Goal: Transaction & Acquisition: Purchase product/service

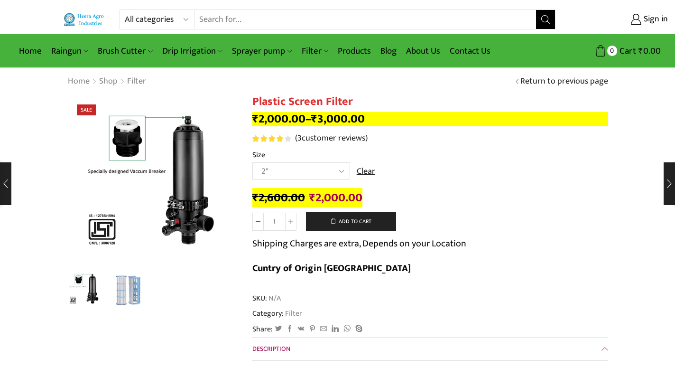
click at [300, 23] on input "Search input" at bounding box center [364, 19] width 341 height 19
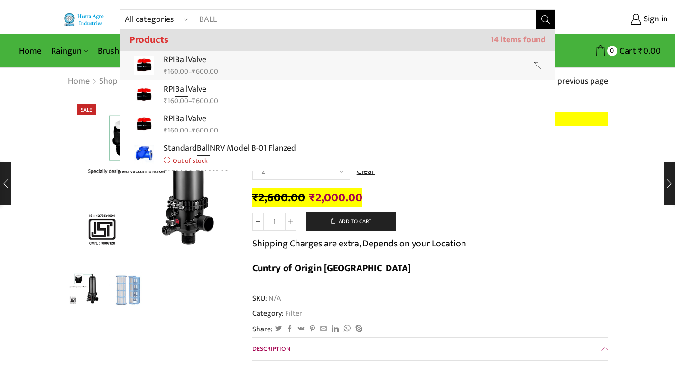
type input "BALL"
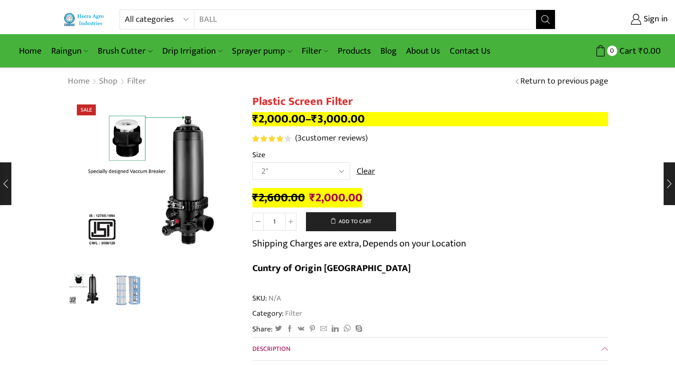
click at [550, 17] on button "Search" at bounding box center [545, 19] width 19 height 19
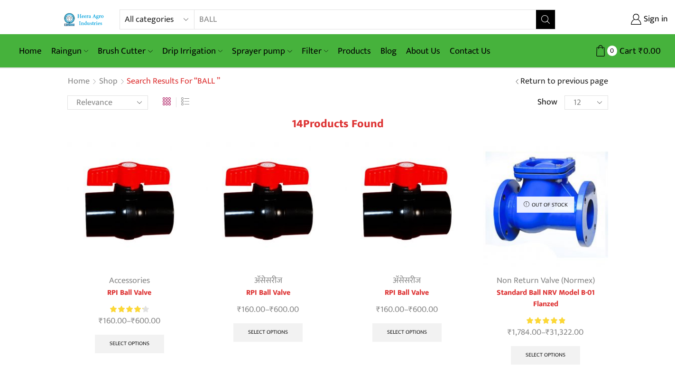
click at [132, 206] on img at bounding box center [129, 204] width 125 height 125
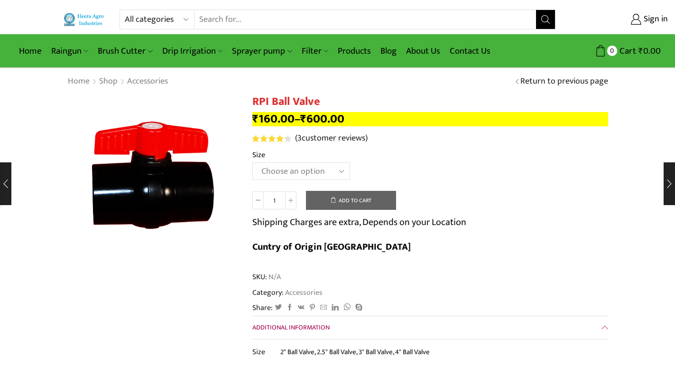
click at [290, 169] on select "Choose an option 2" Ball Valve 2.5" Ball Valve 3" Ball Valve 4" Ball Valve" at bounding box center [301, 171] width 98 height 18
click at [252, 162] on select "Choose an option 2" Ball Valve 2.5" Ball Valve 3" Ball Valve 4" Ball Valve" at bounding box center [301, 171] width 98 height 18
select select "3" Ball Valve"
